Goal: Check status: Check status

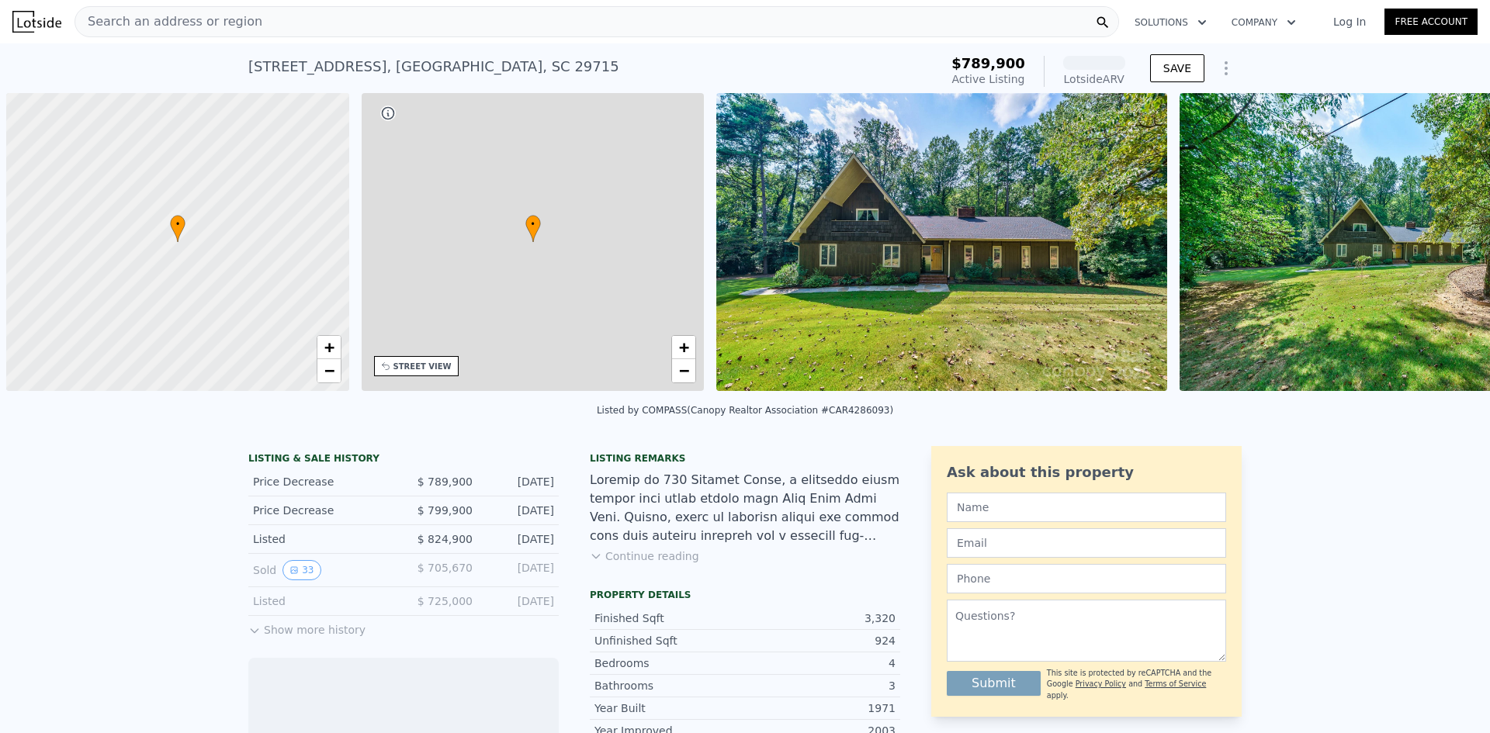
scroll to position [0, 6]
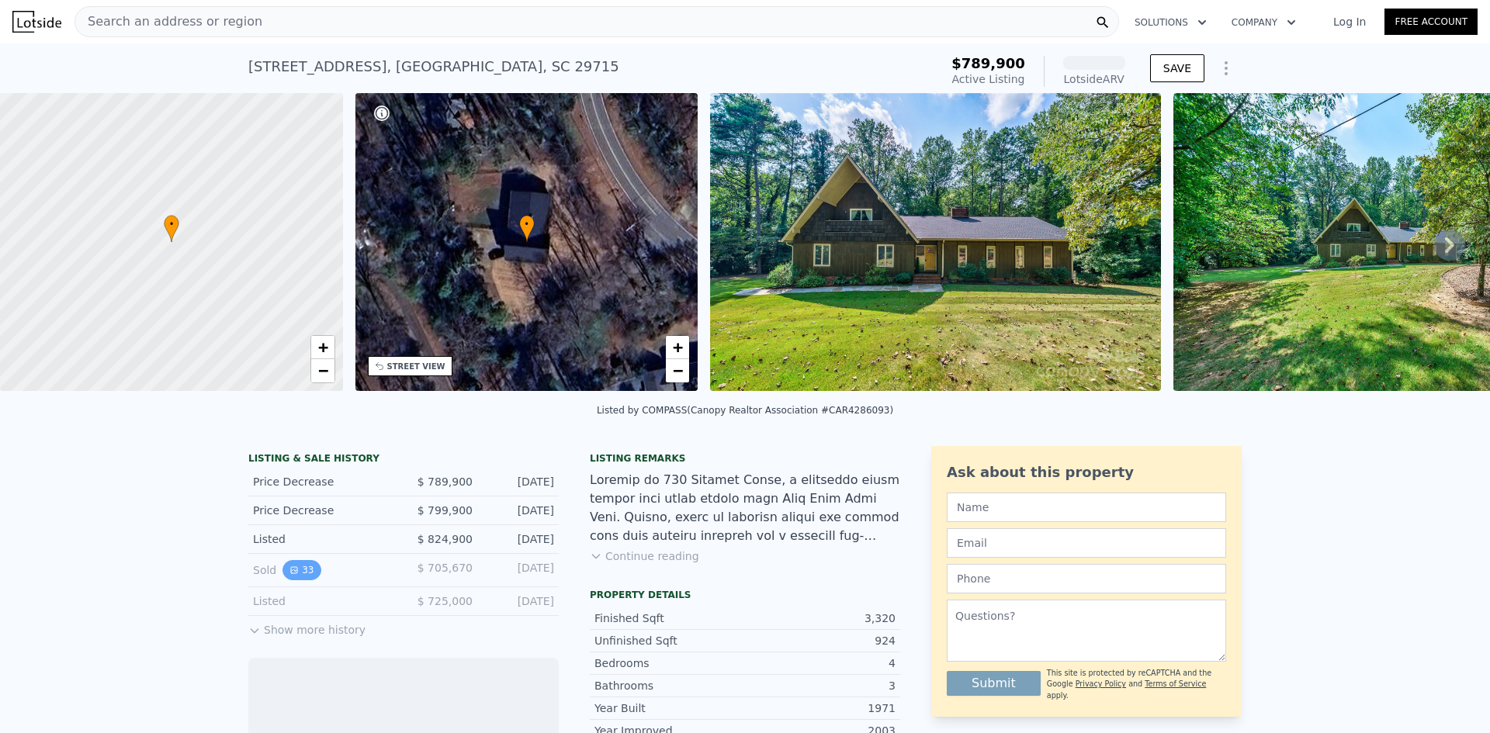
click at [293, 578] on button "33" at bounding box center [301, 570] width 38 height 20
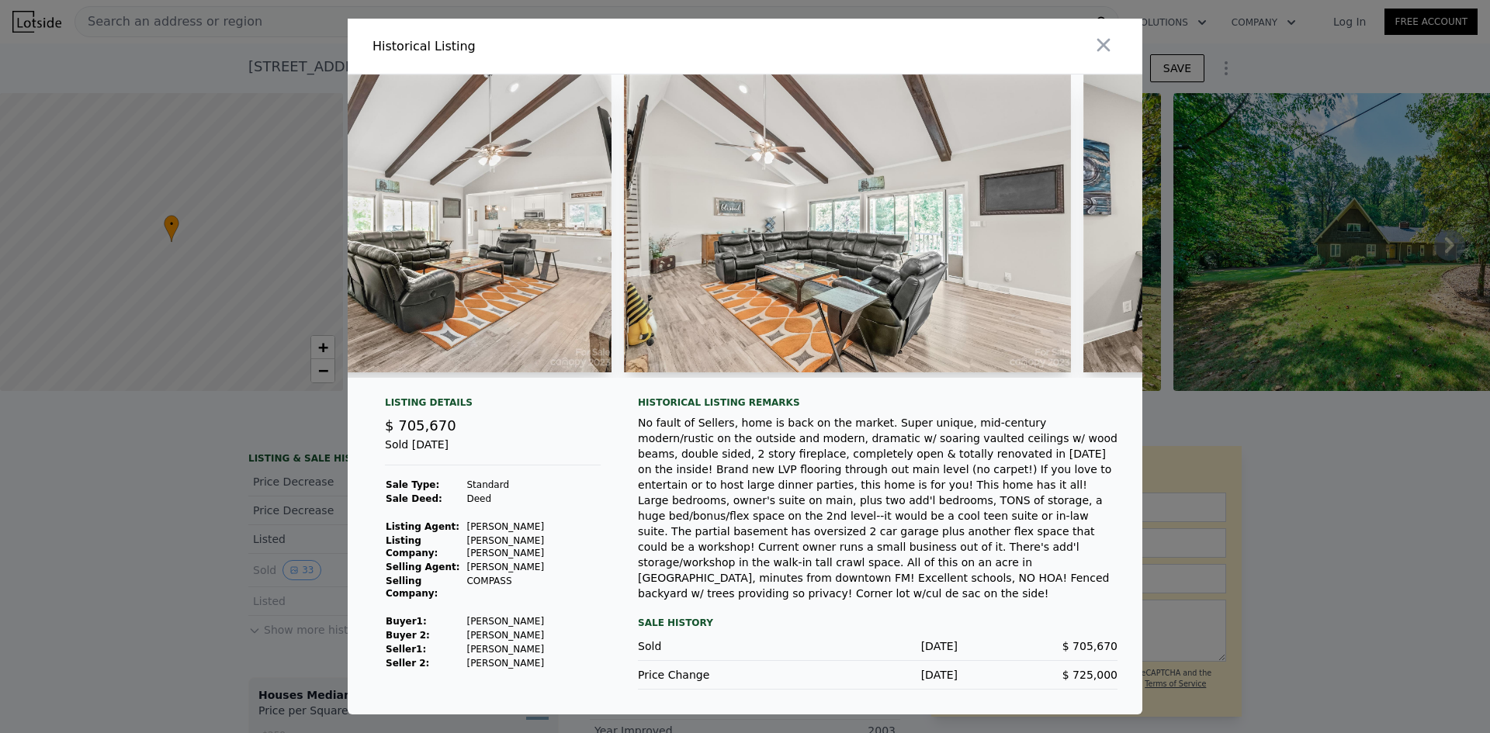
scroll to position [0, 2582]
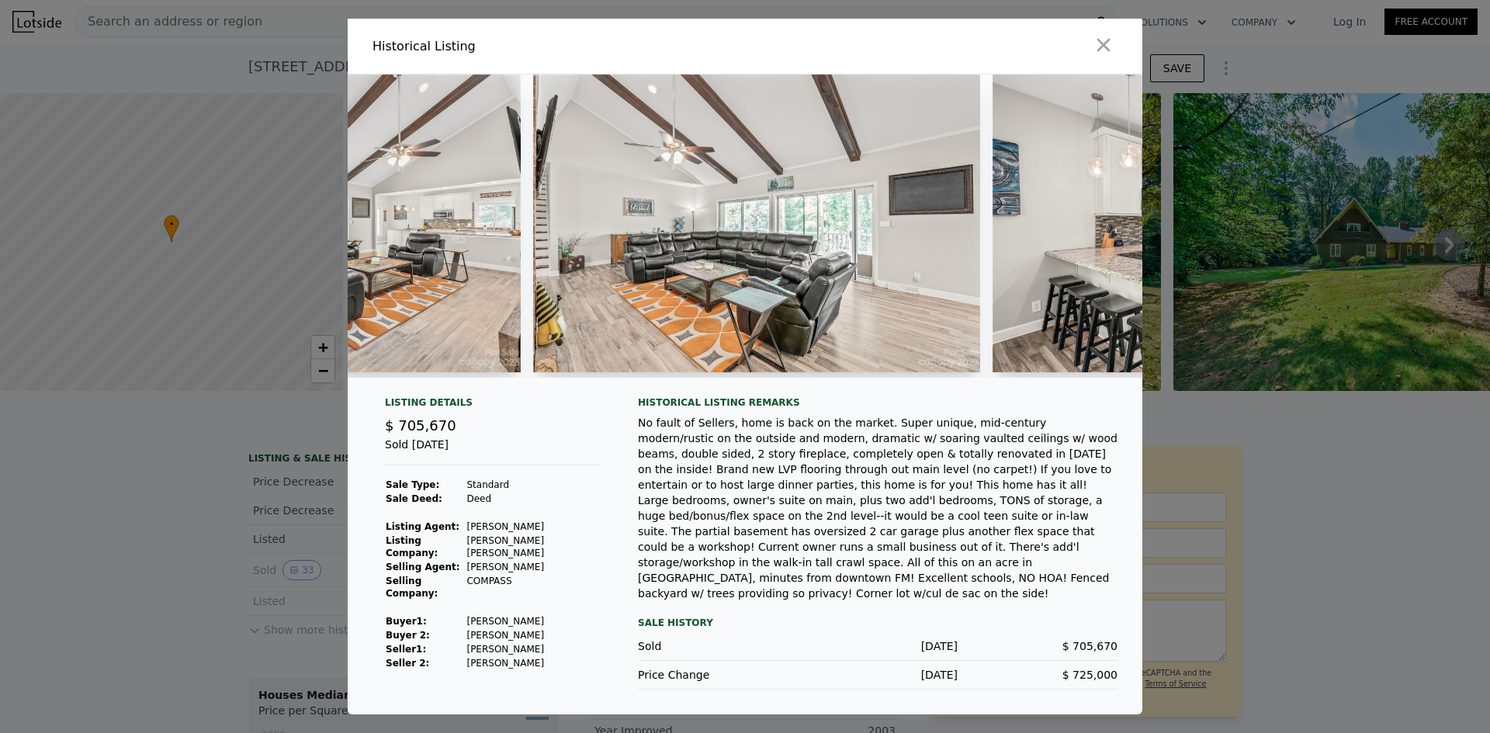
click at [300, 453] on div at bounding box center [745, 366] width 1490 height 733
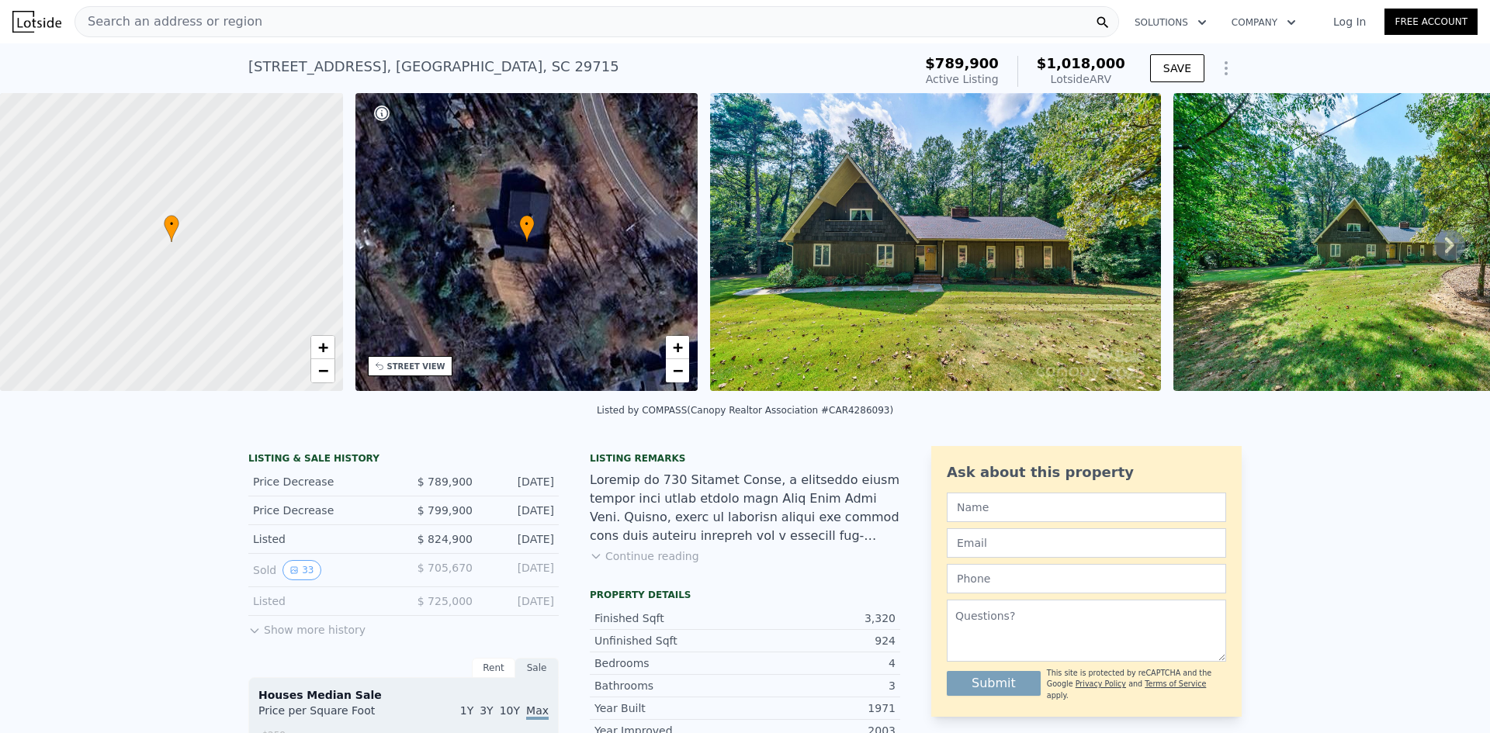
click at [314, 638] on button "Show more history" at bounding box center [306, 627] width 117 height 22
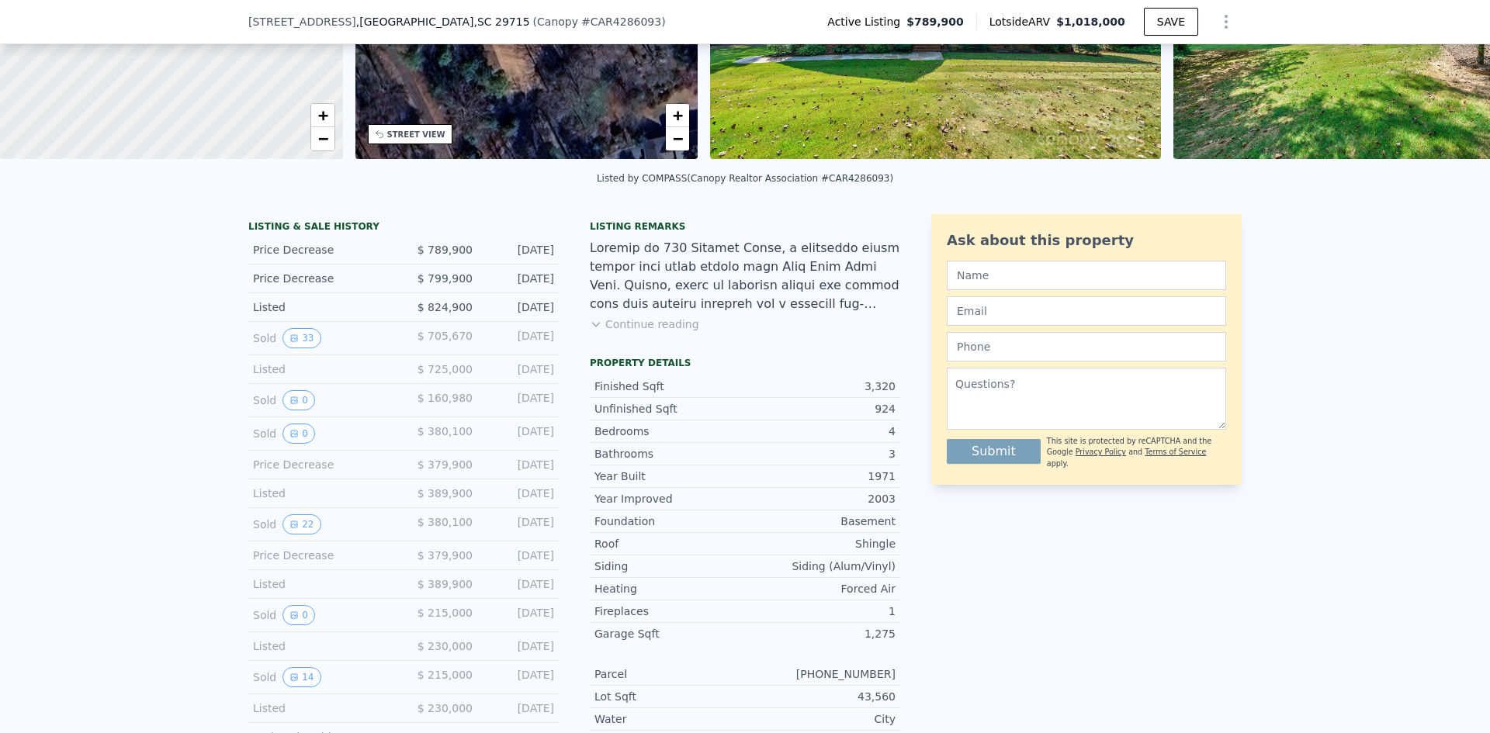
scroll to position [227, 0]
click at [297, 534] on button "22" at bounding box center [301, 524] width 38 height 20
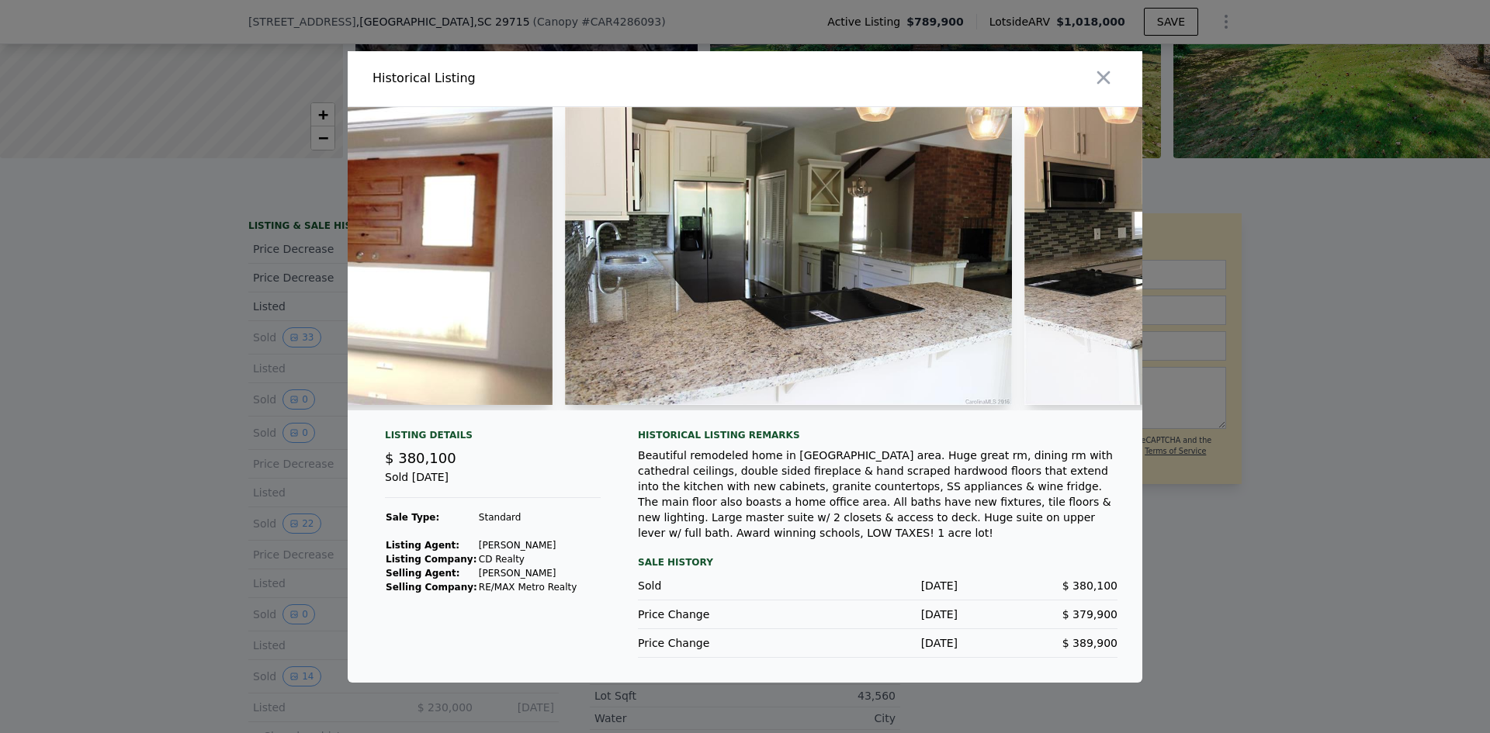
scroll to position [0, 4709]
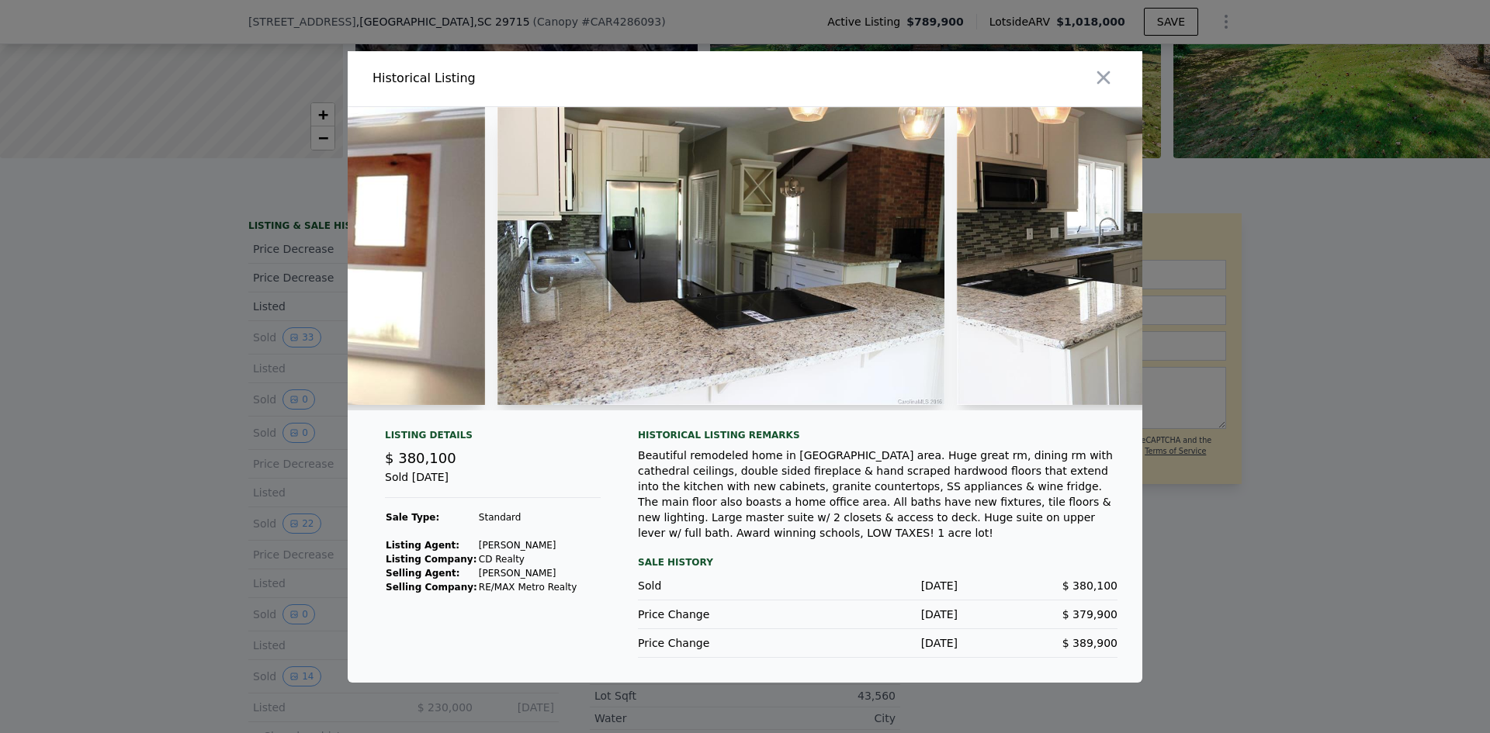
click at [199, 454] on div at bounding box center [745, 366] width 1490 height 733
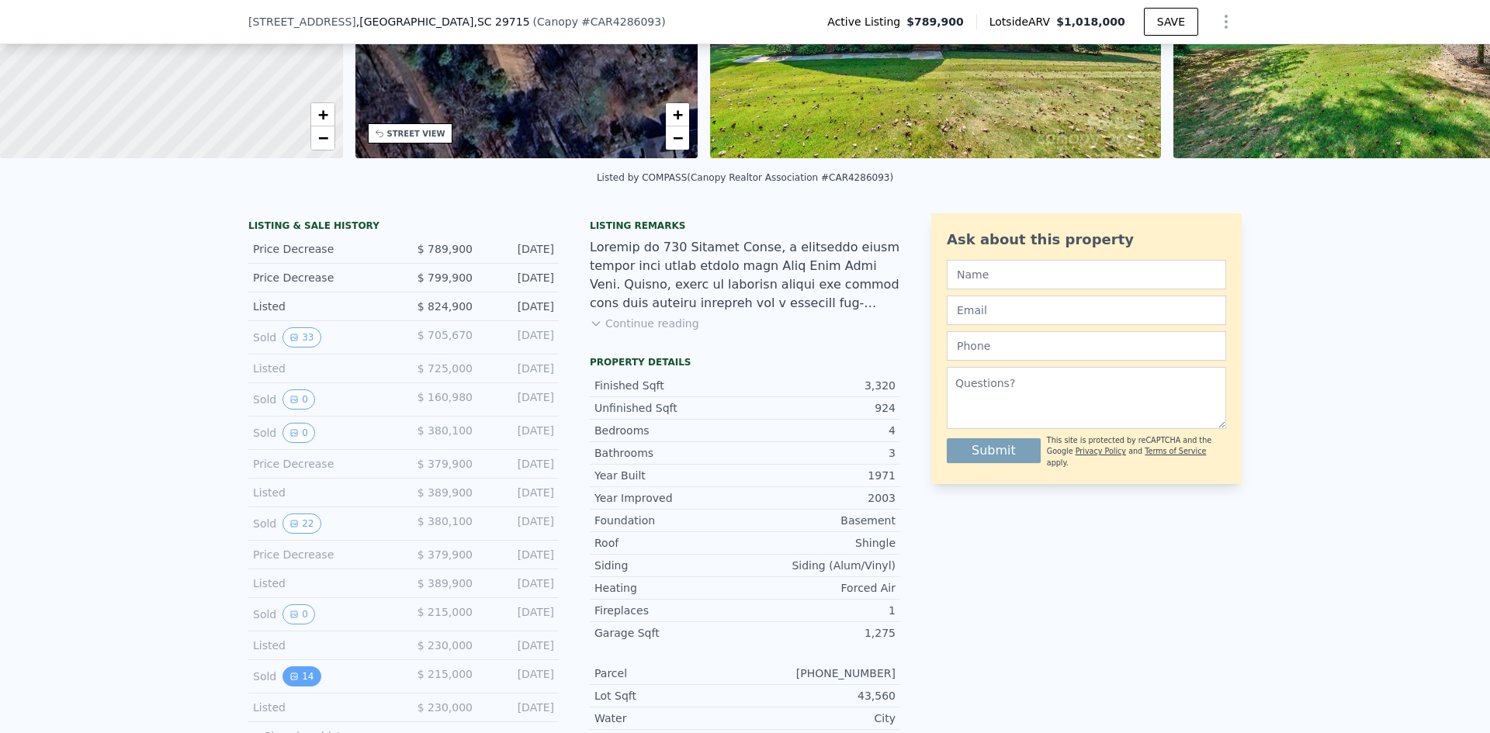
click at [282, 686] on button "14" at bounding box center [301, 677] width 38 height 20
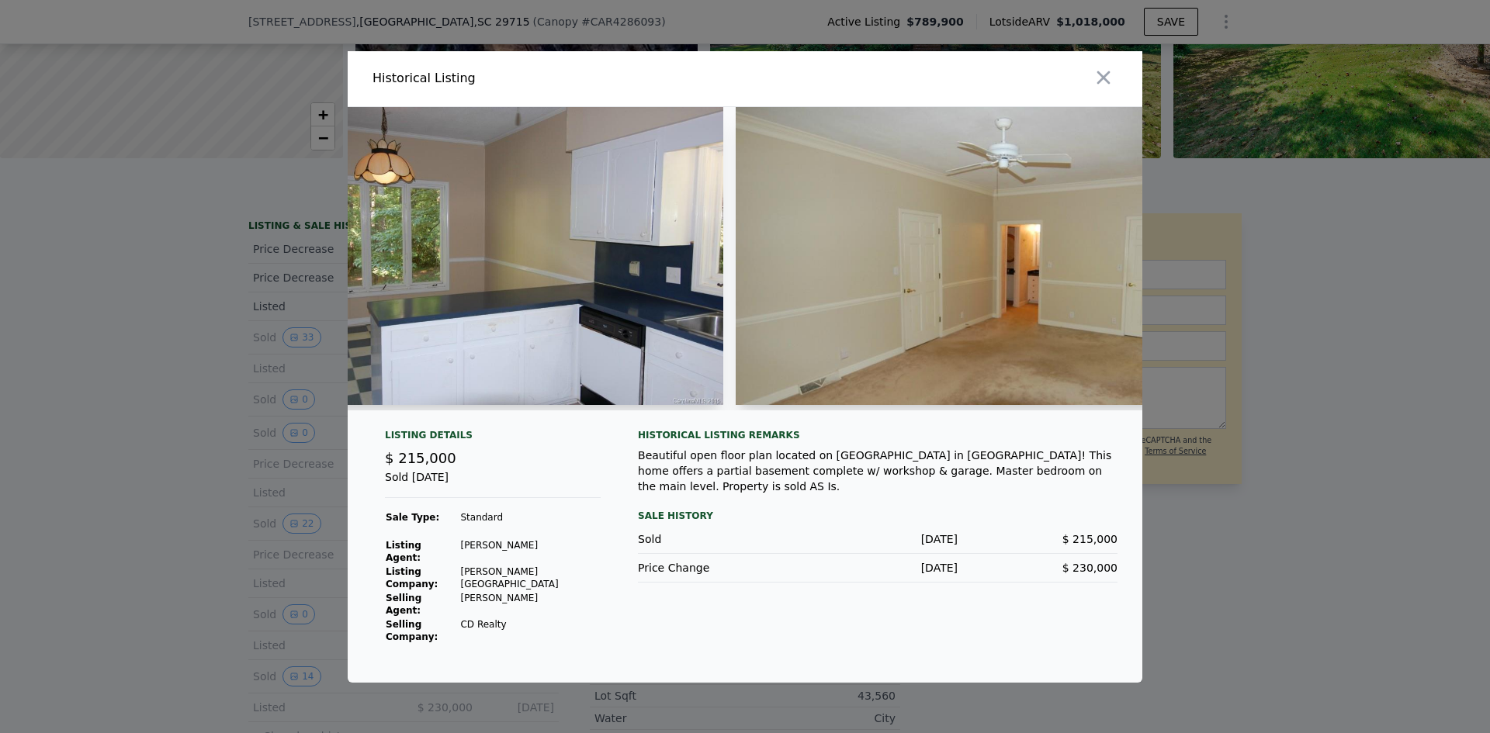
scroll to position [0, 2635]
click at [256, 393] on div at bounding box center [745, 366] width 1490 height 733
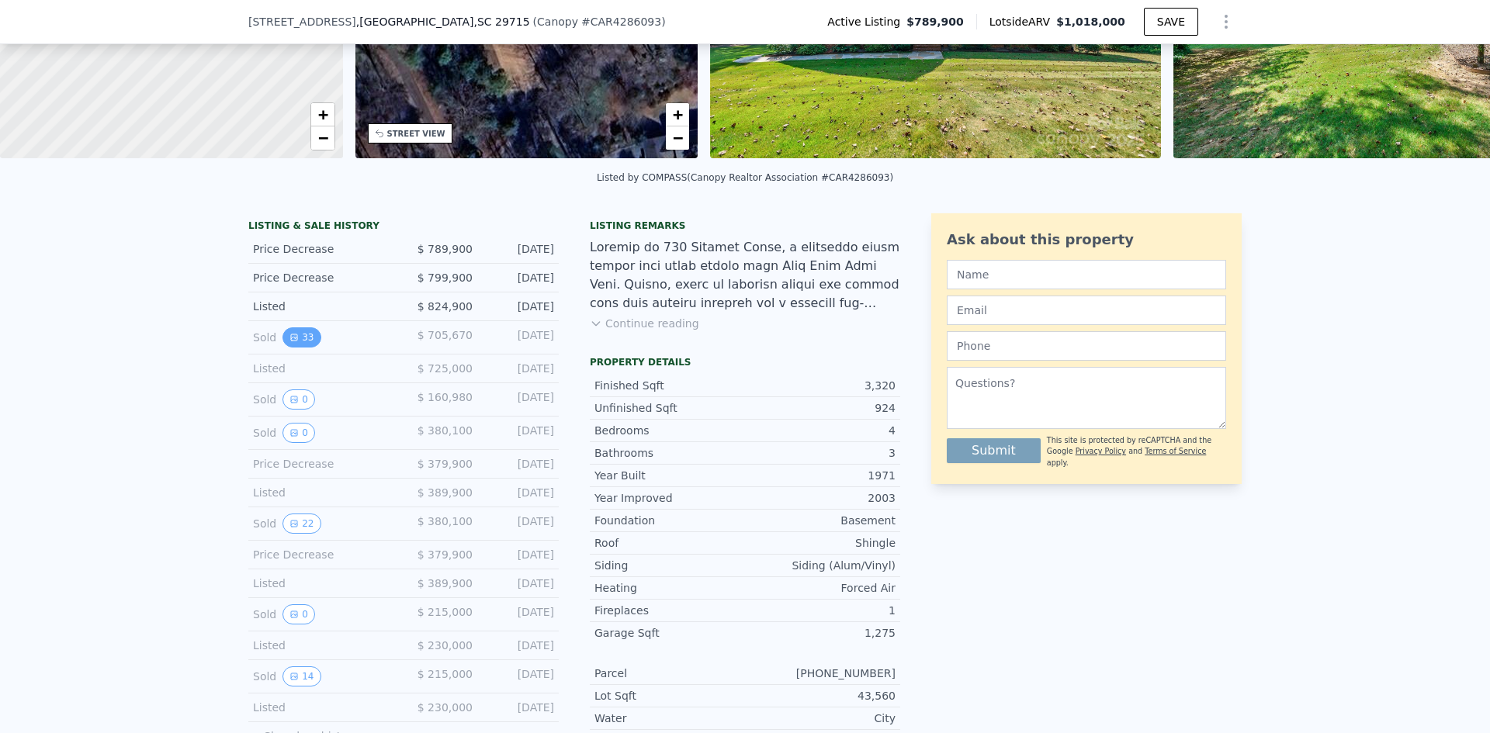
click at [294, 342] on button "33" at bounding box center [301, 337] width 38 height 20
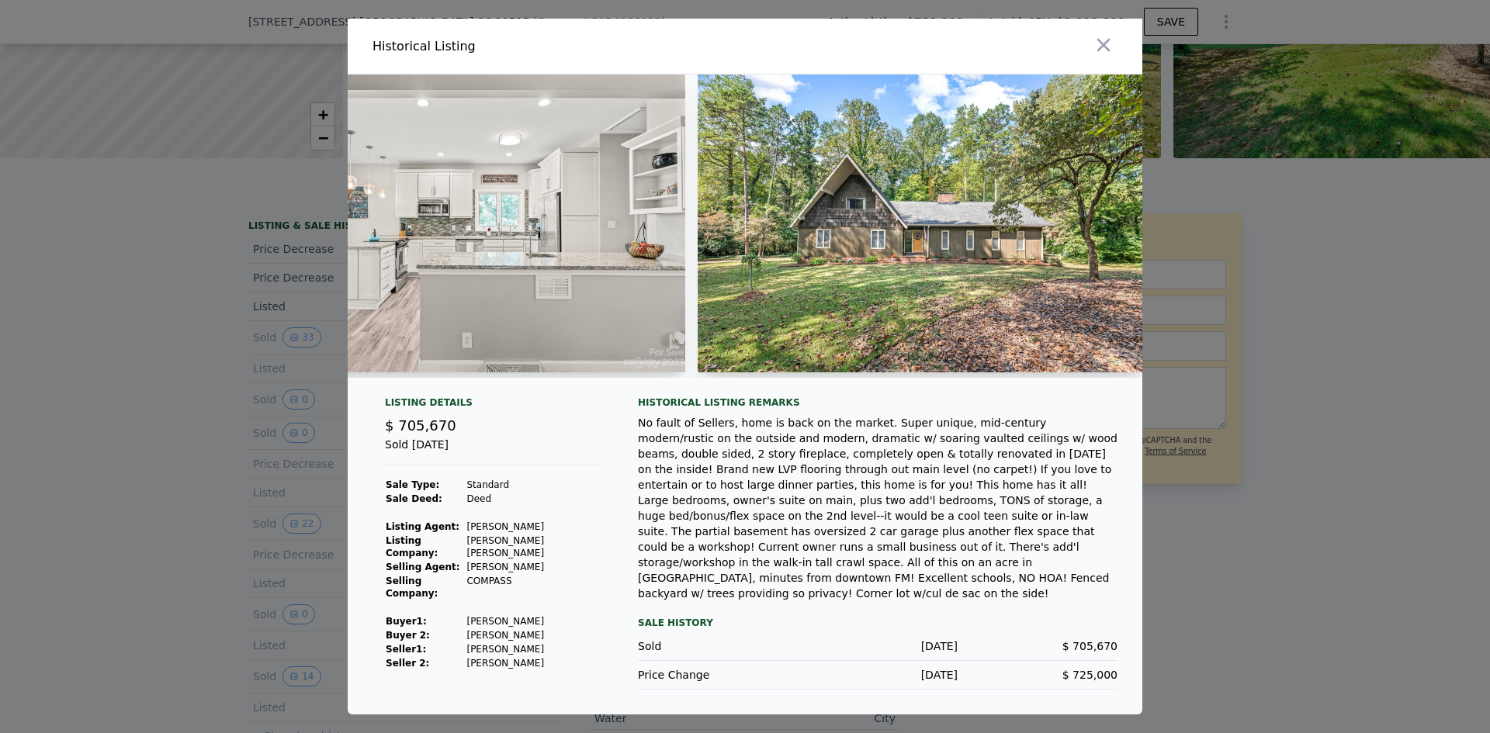
scroll to position [0, 552]
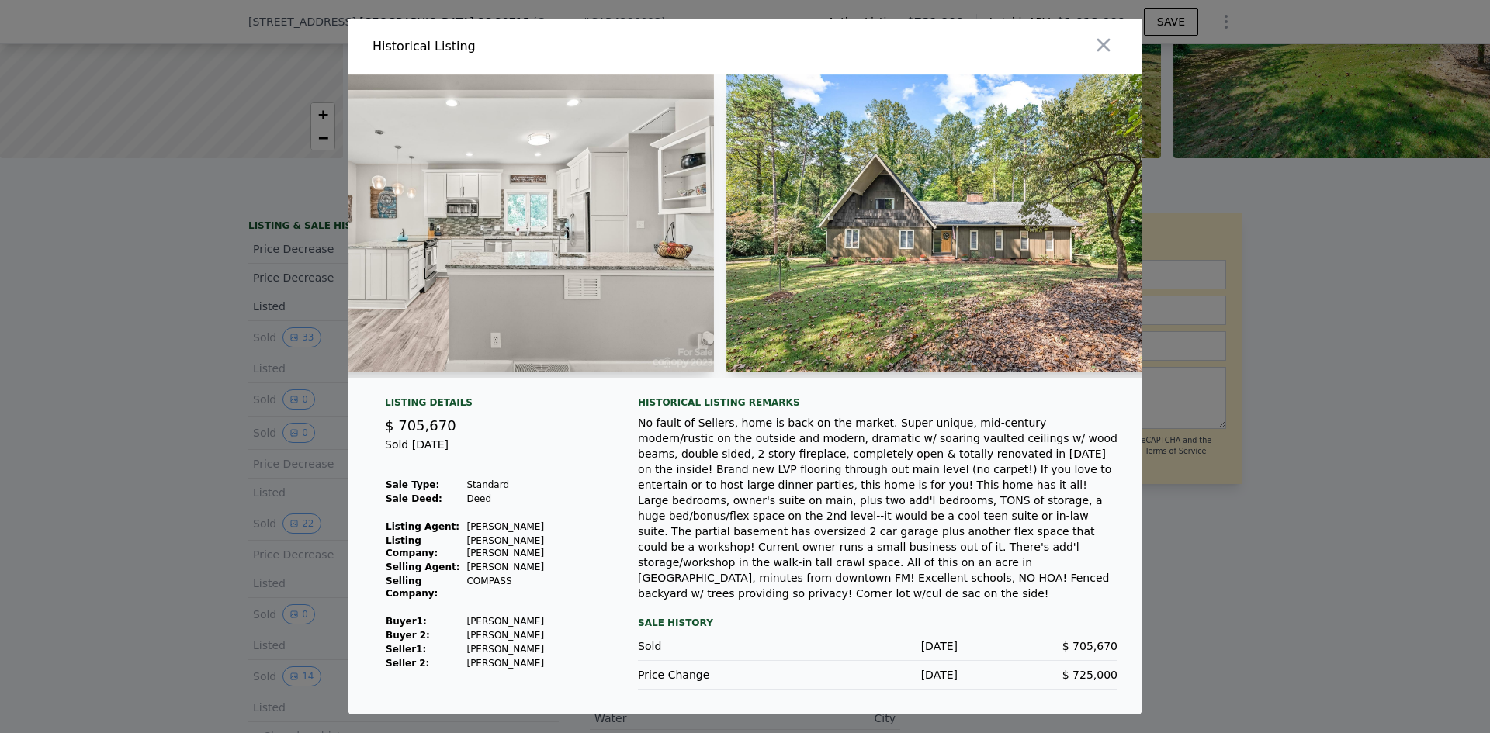
click at [140, 348] on div at bounding box center [745, 366] width 1490 height 733
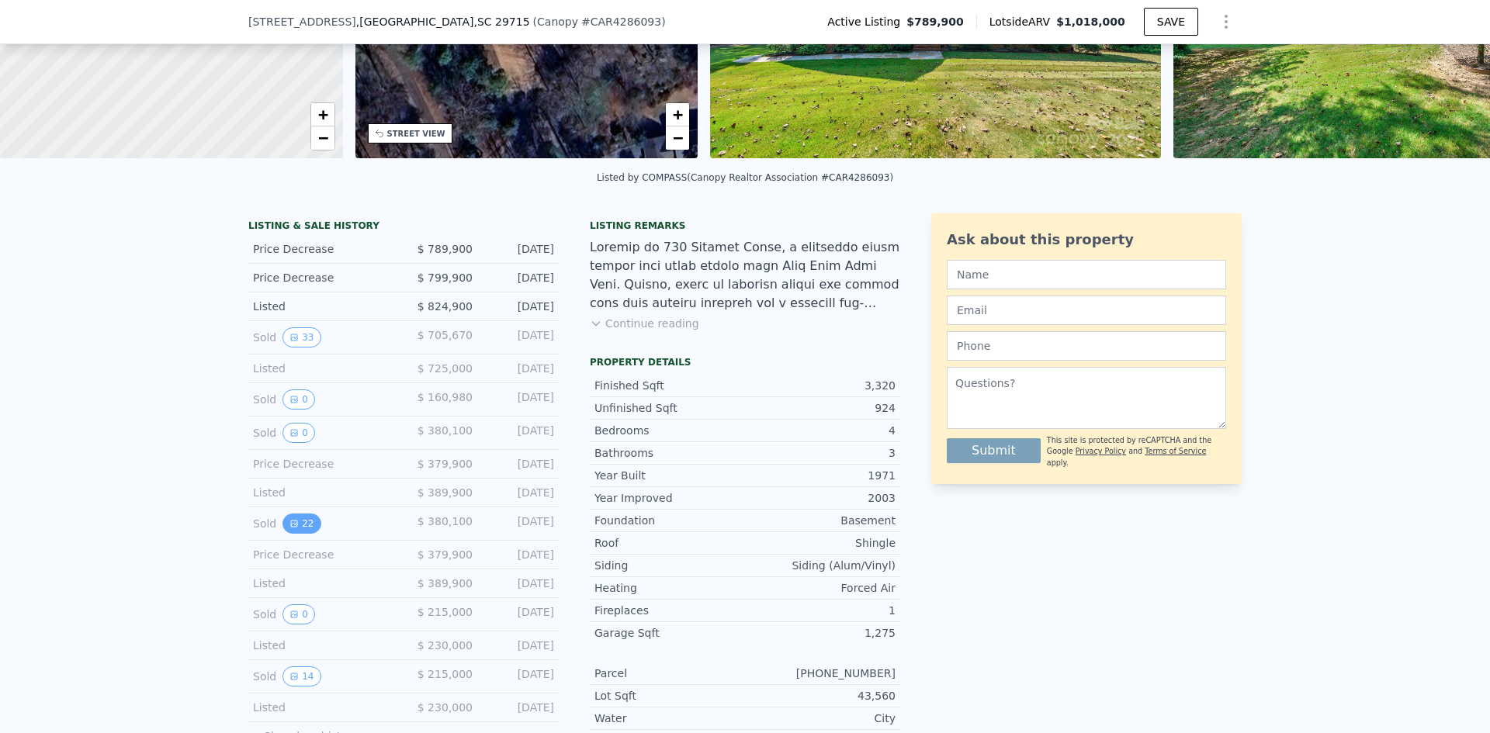
click at [282, 534] on button "22" at bounding box center [301, 524] width 38 height 20
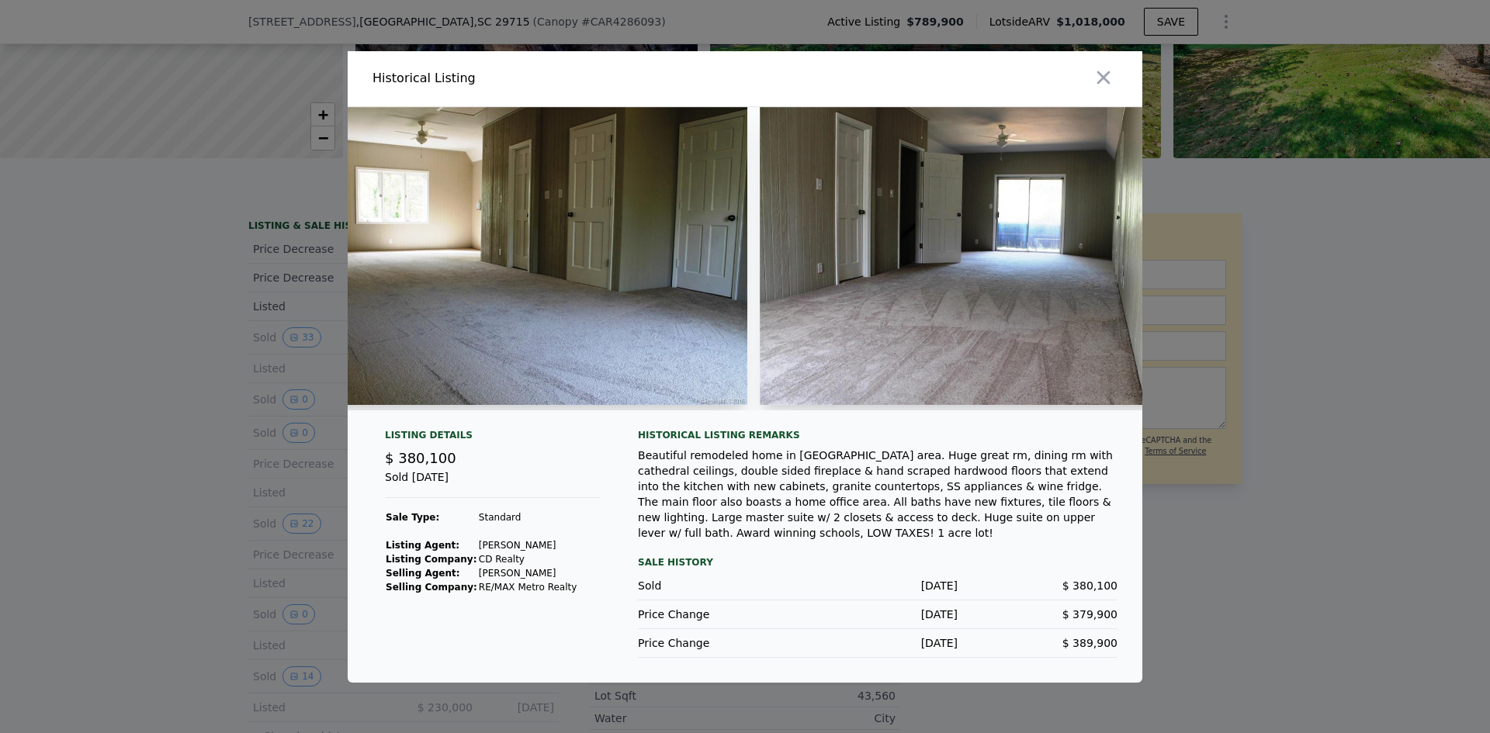
scroll to position [0, 8821]
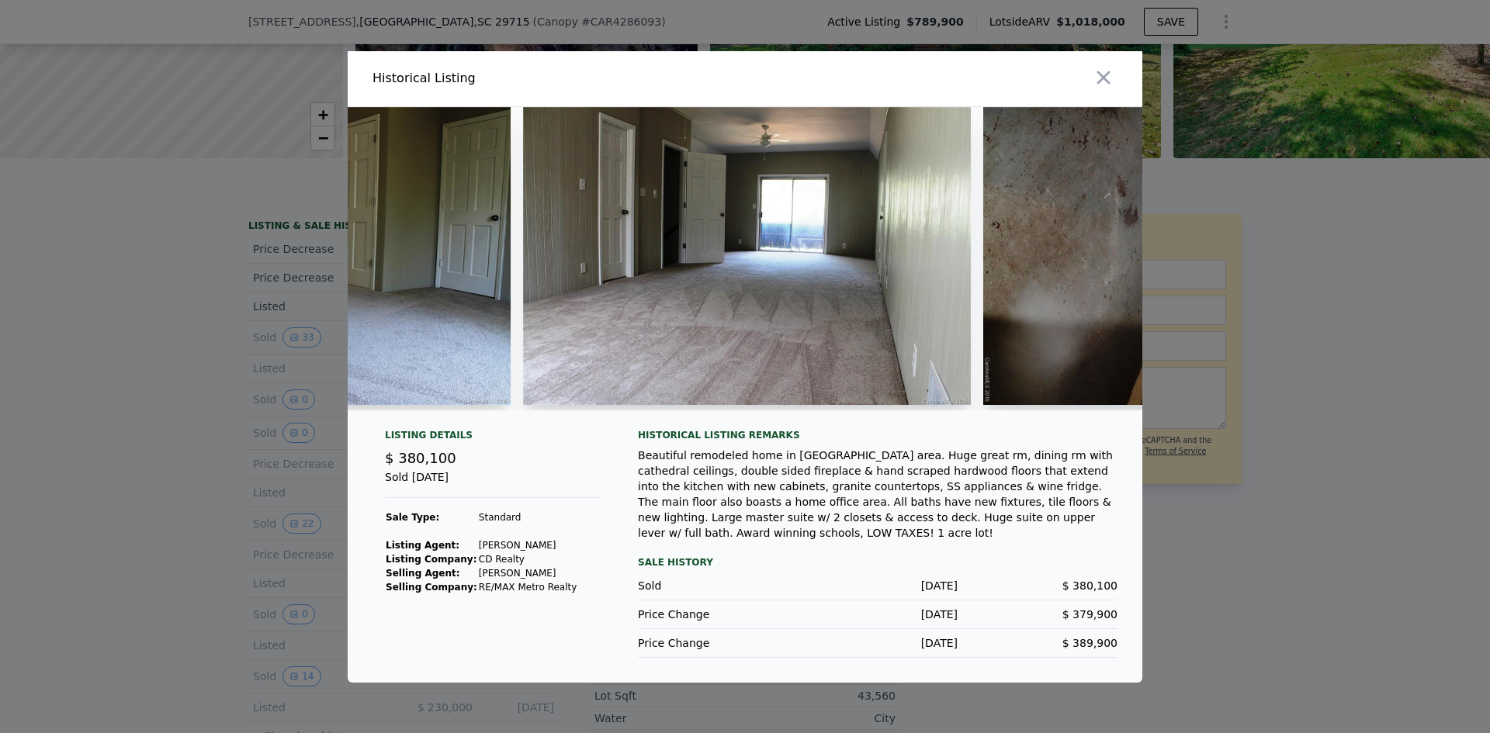
click at [1300, 438] on div at bounding box center [745, 366] width 1490 height 733
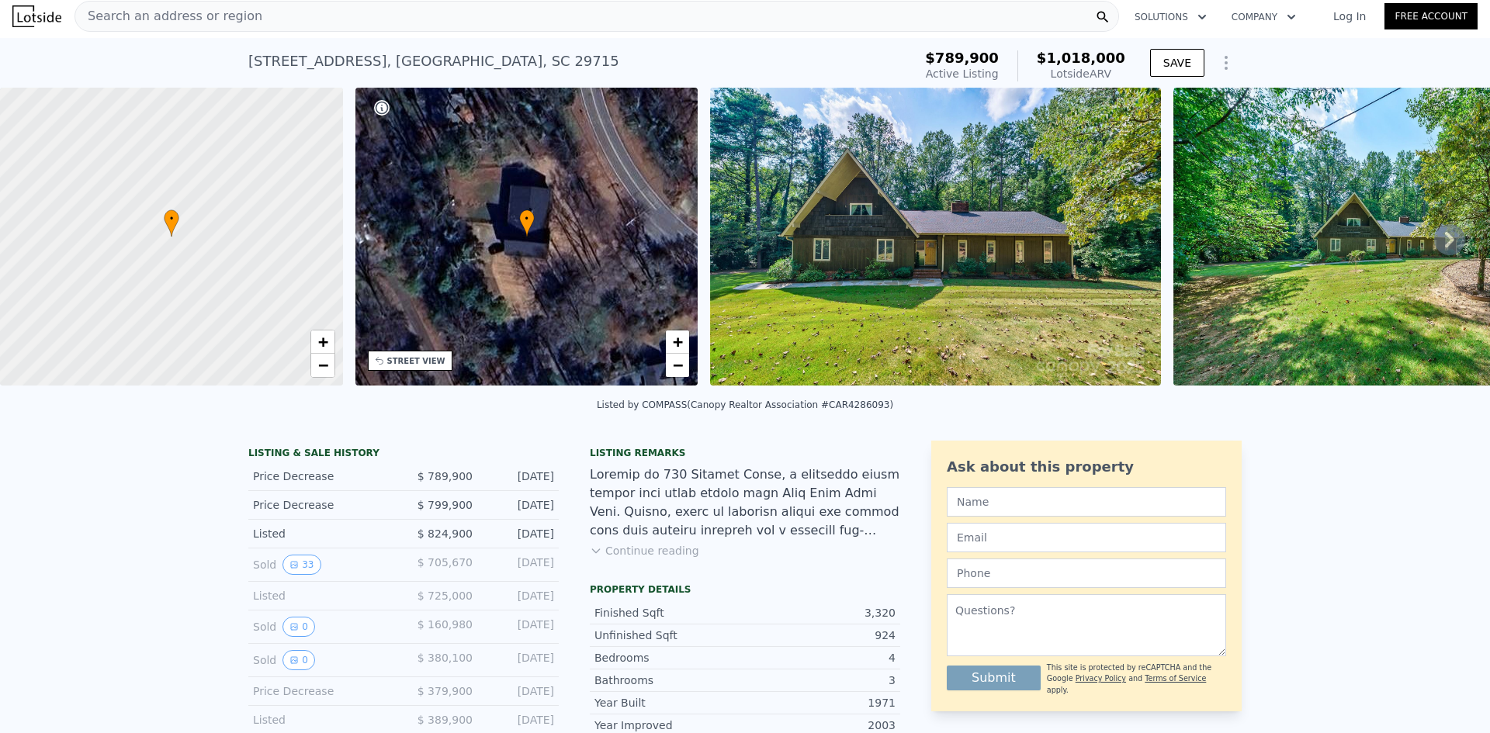
scroll to position [0, 0]
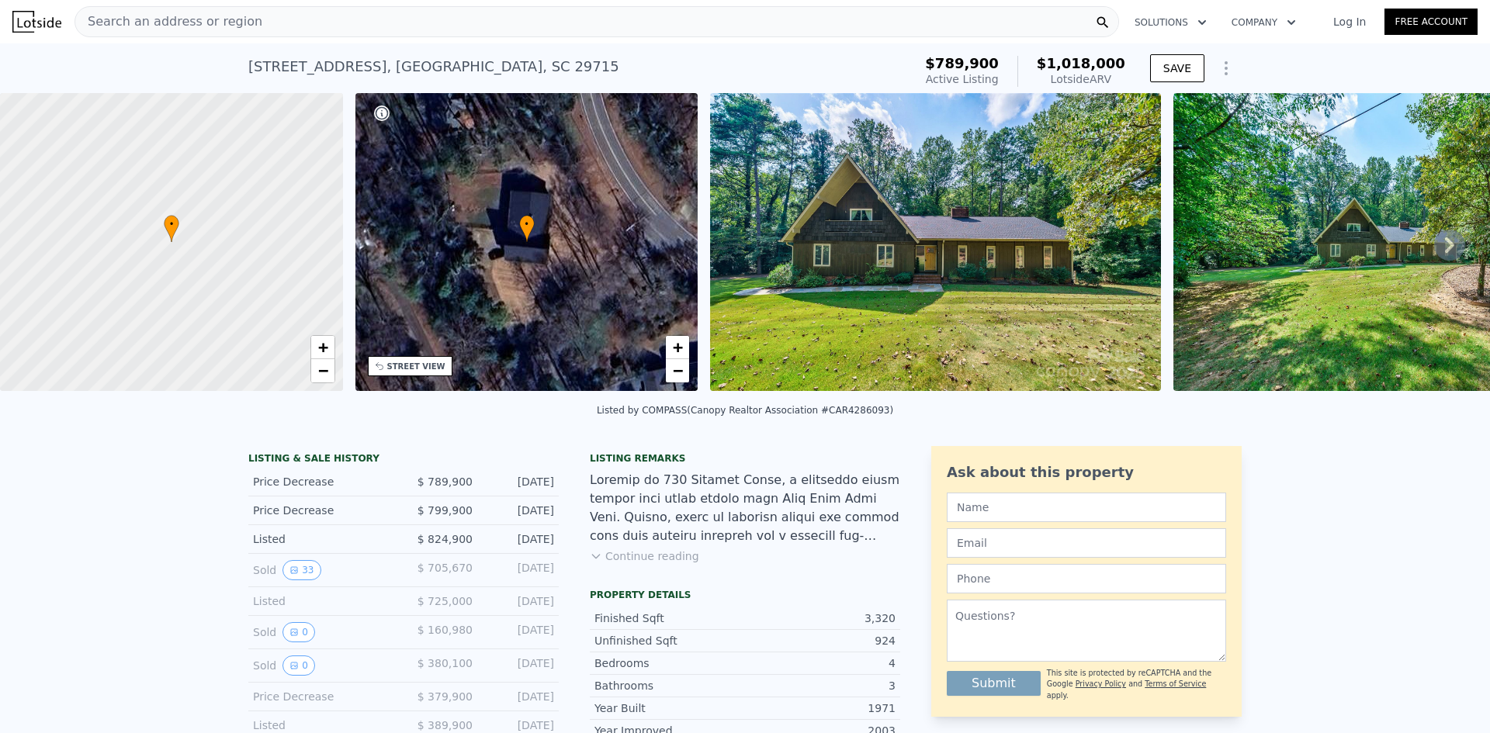
drag, startPoint x: 110, startPoint y: 393, endPoint x: 206, endPoint y: 402, distance: 96.6
click at [206, 397] on div "• + − • + − STREET VIEW Loading... SATELLITE VIEW" at bounding box center [745, 244] width 1490 height 303
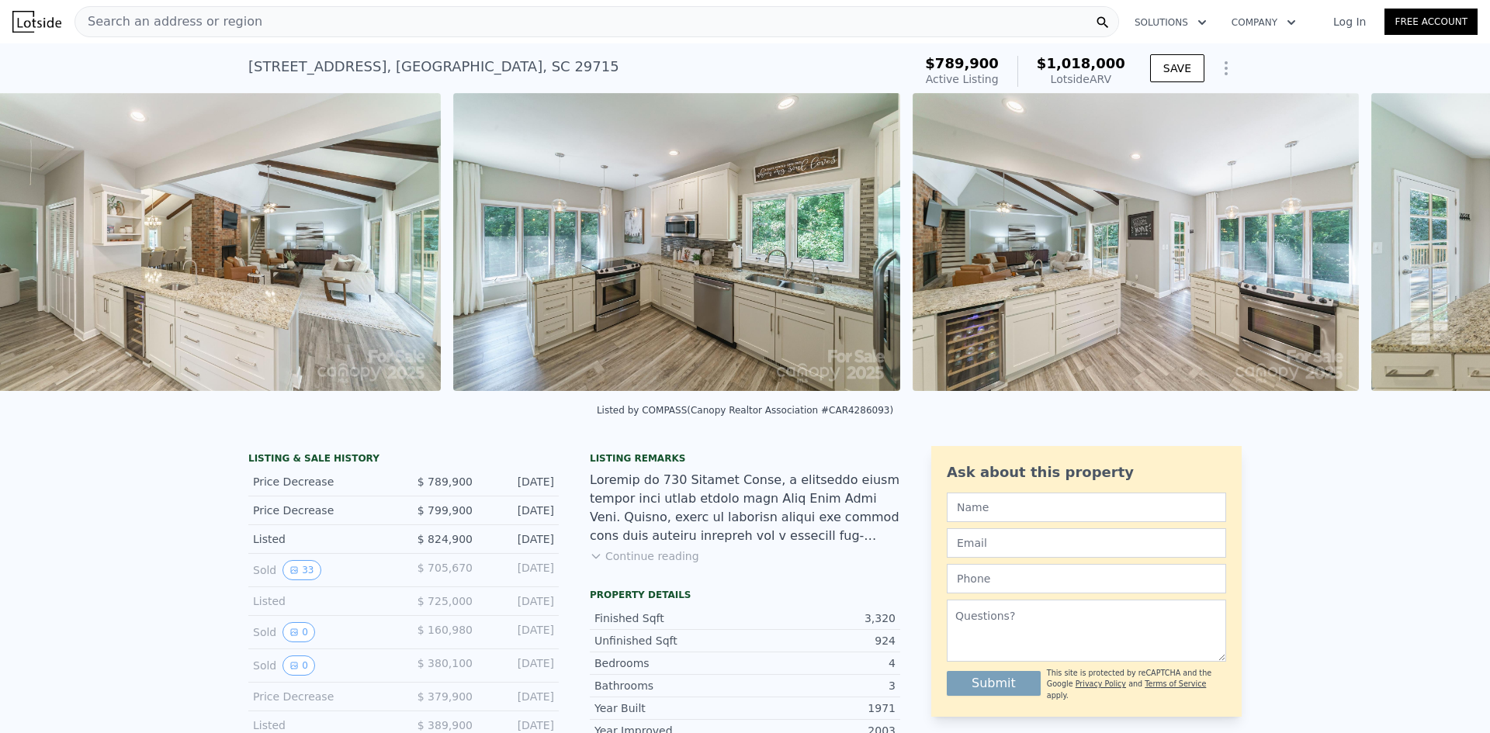
scroll to position [0, 3929]
